Goal: Task Accomplishment & Management: Use online tool/utility

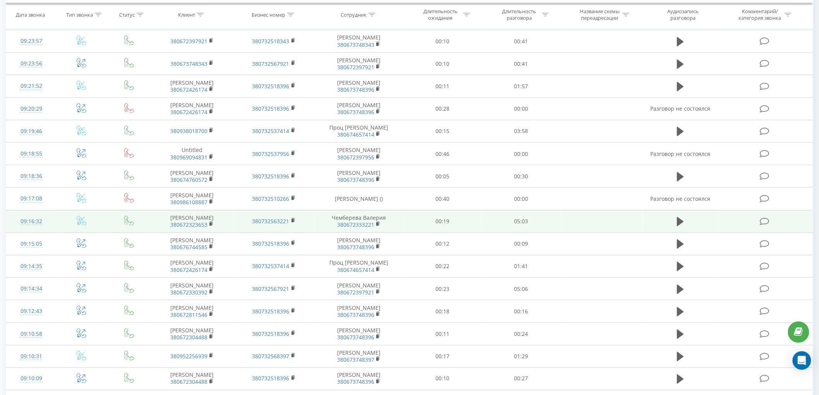
scroll to position [258, 0]
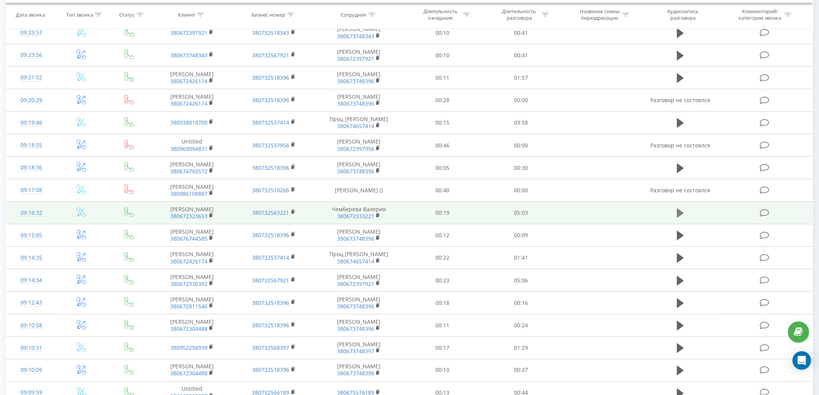
click at [676, 219] on button at bounding box center [681, 214] width 12 height 12
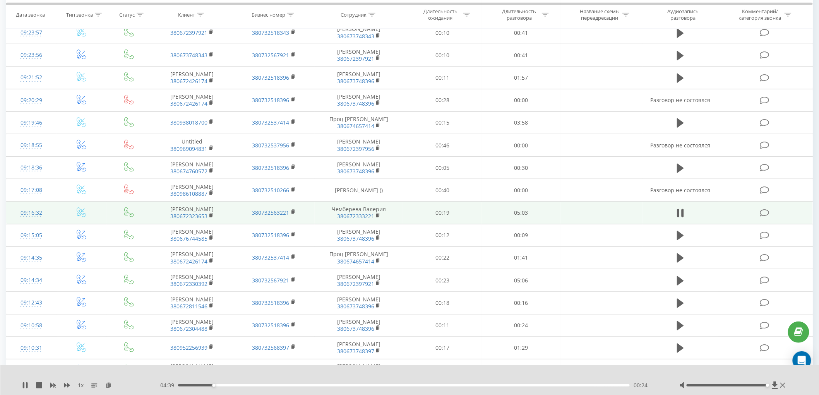
click at [767, 385] on div at bounding box center [727, 386] width 81 height 2
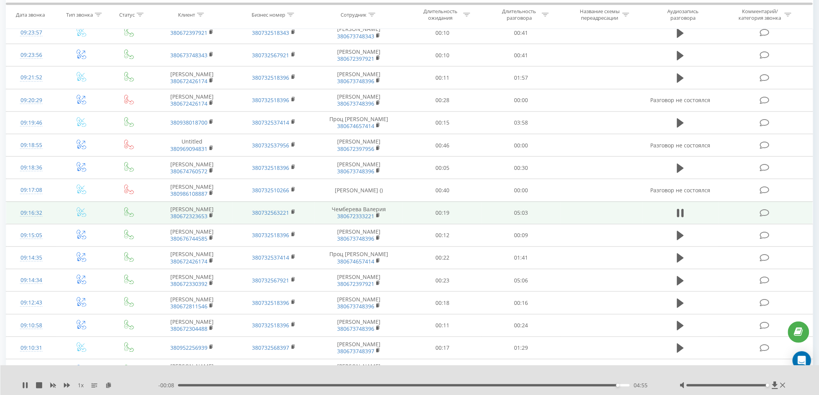
click at [593, 385] on div "04:55" at bounding box center [404, 386] width 452 height 2
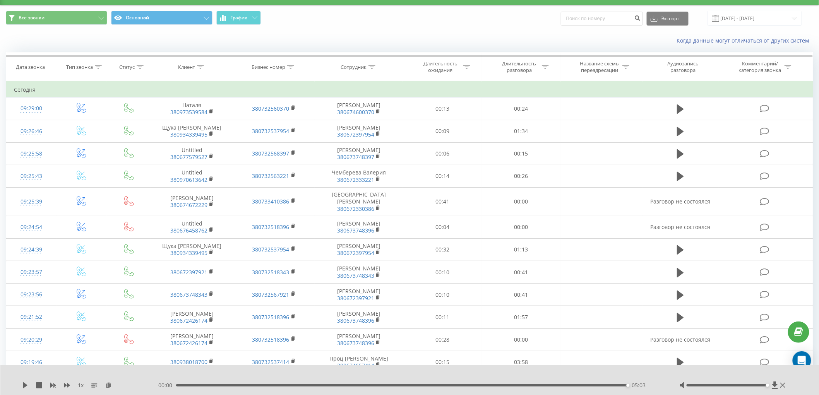
scroll to position [0, 0]
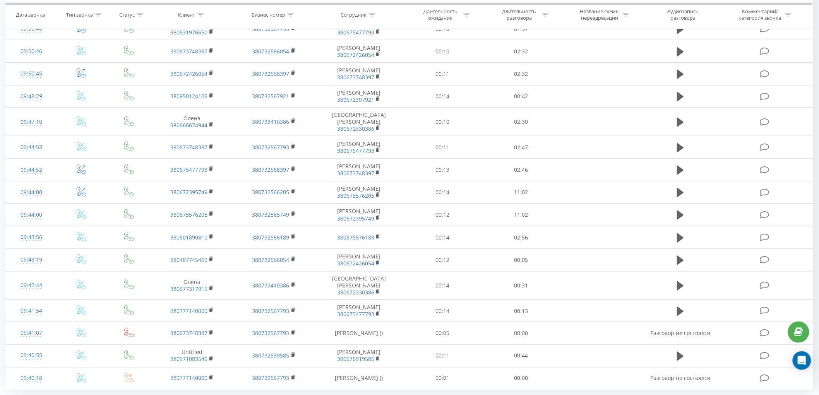
scroll to position [338, 0]
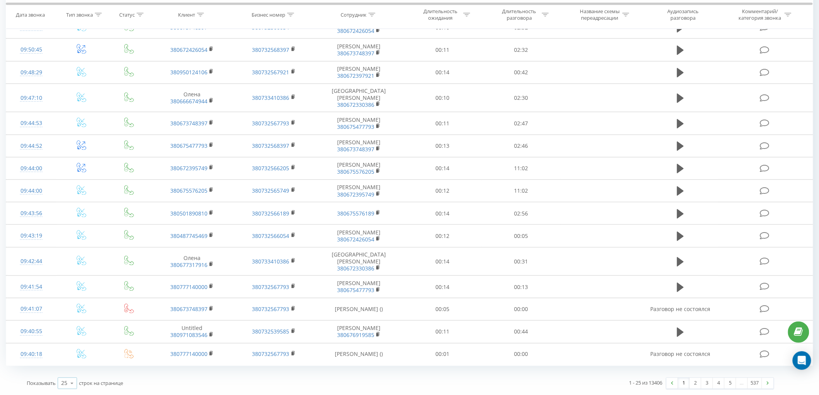
click at [74, 385] on icon at bounding box center [72, 383] width 12 height 15
click at [74, 374] on div "100" at bounding box center [67, 372] width 19 height 11
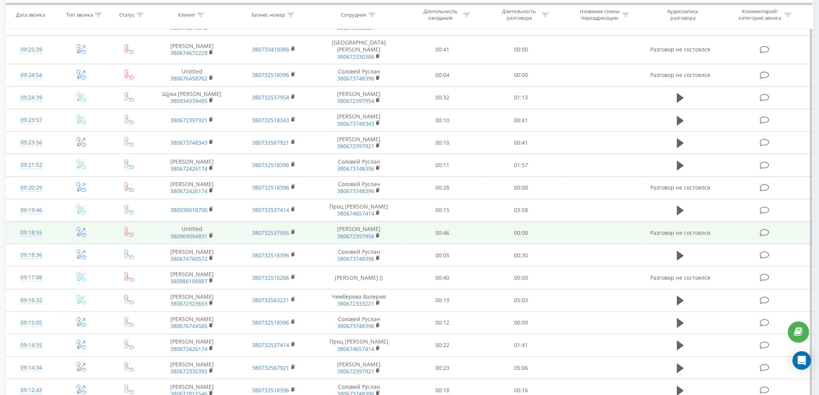
scroll to position [1155, 0]
